Goal: Find specific page/section

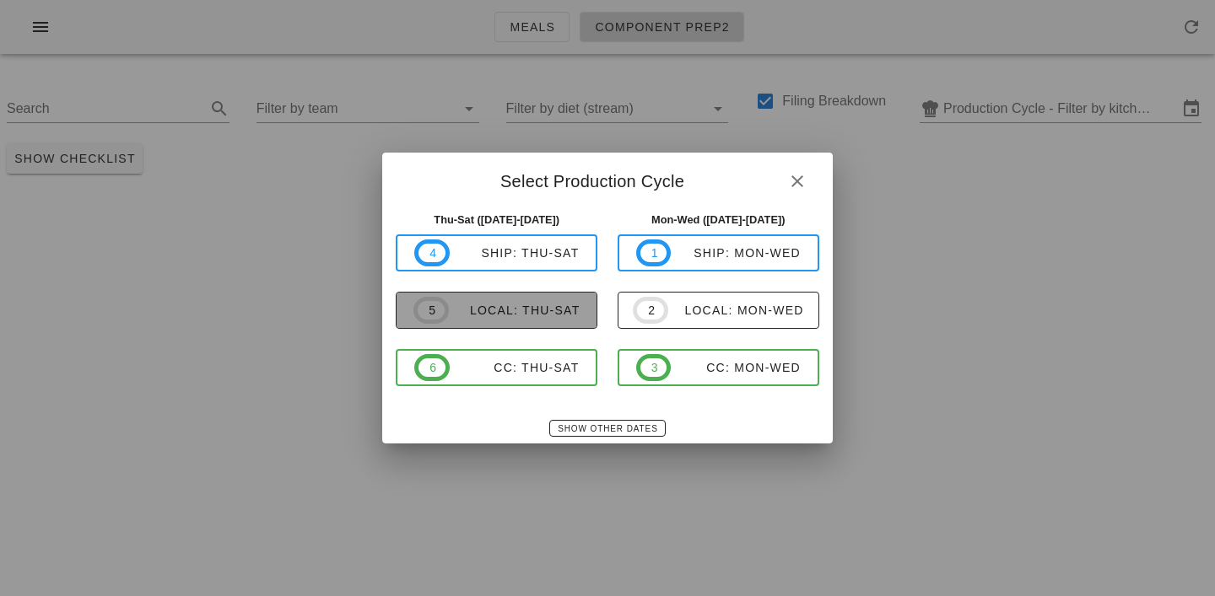
click at [553, 319] on span "5 local: Thu-Sat" at bounding box center [496, 310] width 166 height 27
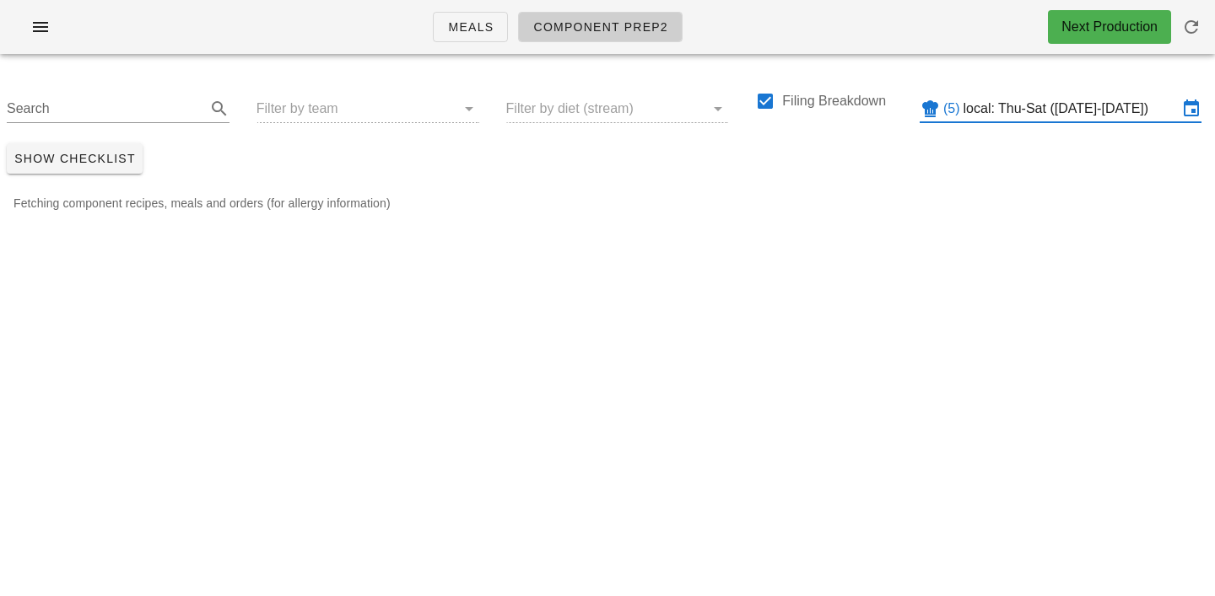
click at [1027, 103] on input "local: Thu-Sat ([DATE]-[DATE])" at bounding box center [1070, 108] width 214 height 27
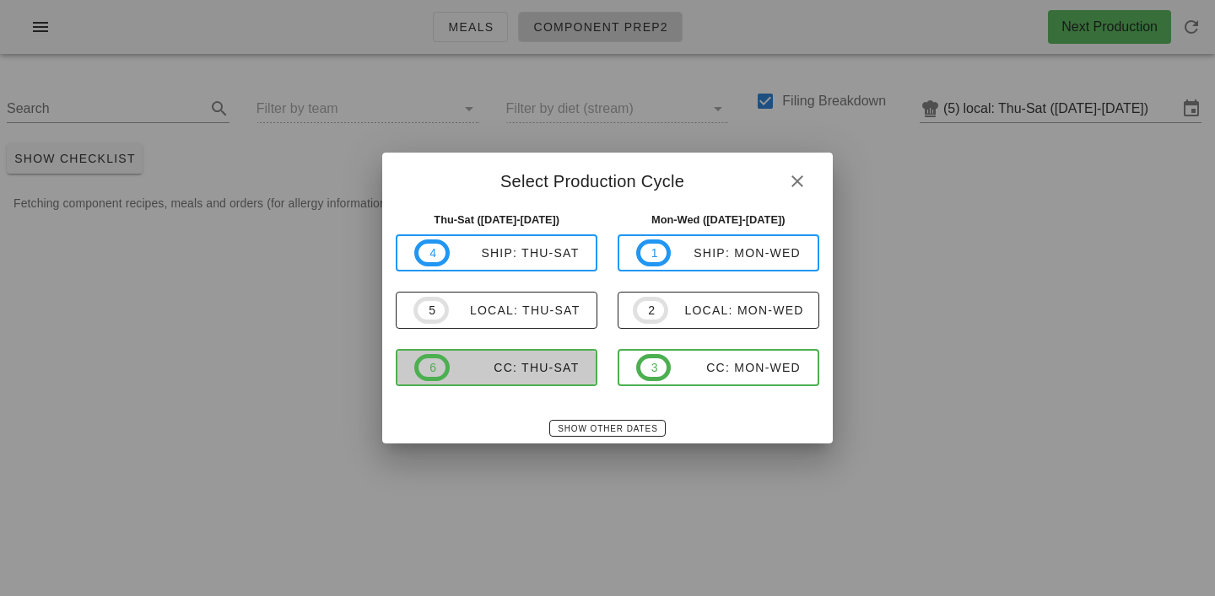
click at [528, 380] on span "6 CC: Thu-Sat" at bounding box center [496, 367] width 164 height 27
type input "CC: Thu-Sat ([DATE]-[DATE])"
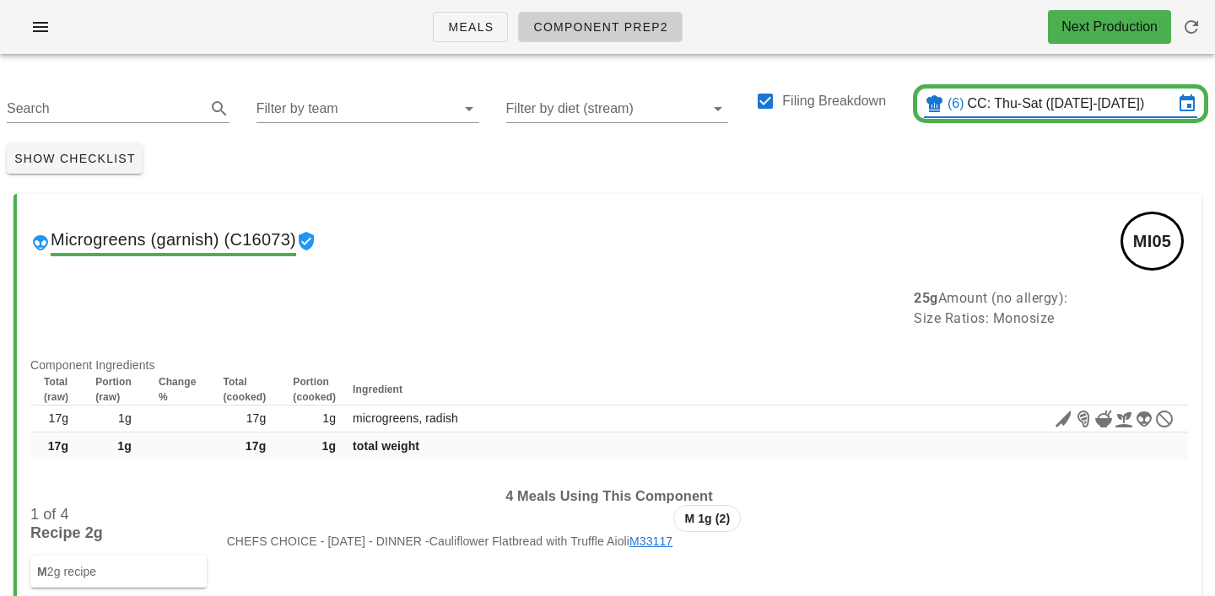
click at [283, 123] on div "Search Filter by team Filter by diet (stream) Filing Breakdown (6) CC: Thu-Sat …" at bounding box center [607, 101] width 1215 height 69
click at [285, 111] on input "Filter by team" at bounding box center [354, 108] width 196 height 27
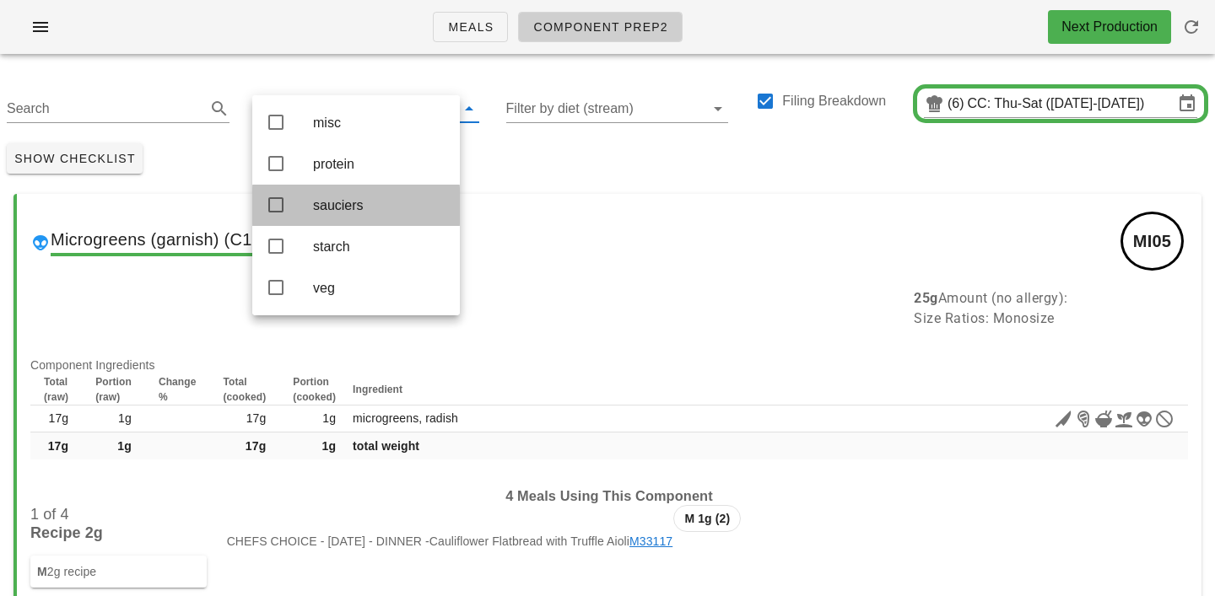
click at [321, 213] on div "sauciers" at bounding box center [379, 205] width 133 height 16
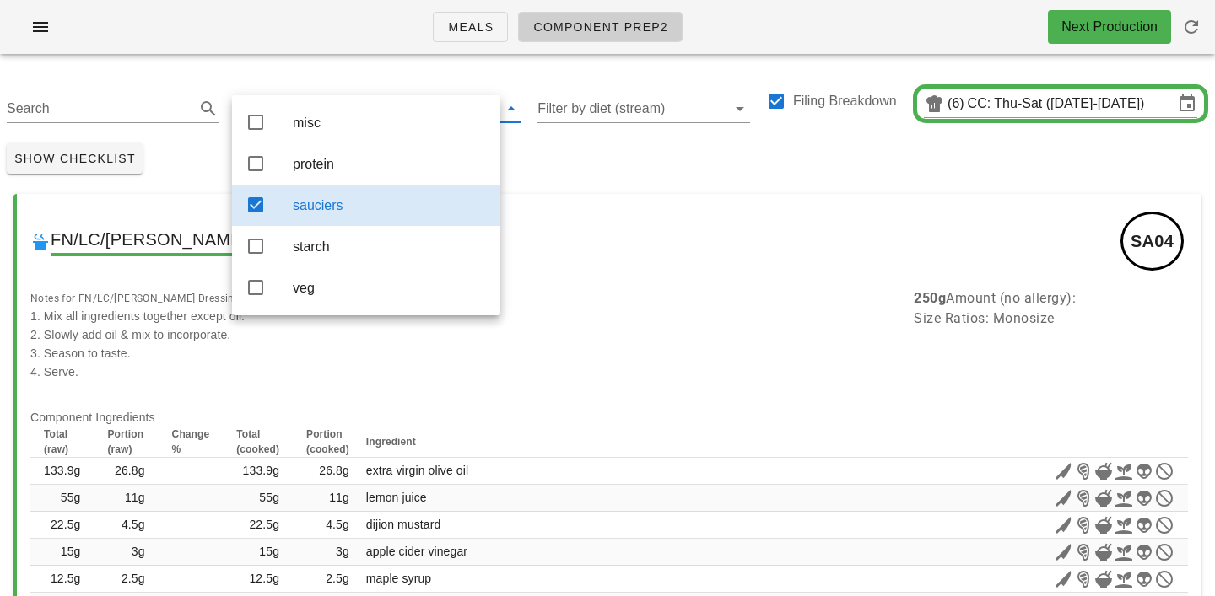
click at [588, 165] on div "Show Checklist" at bounding box center [607, 159] width 1215 height 44
